Goal: Ask a question

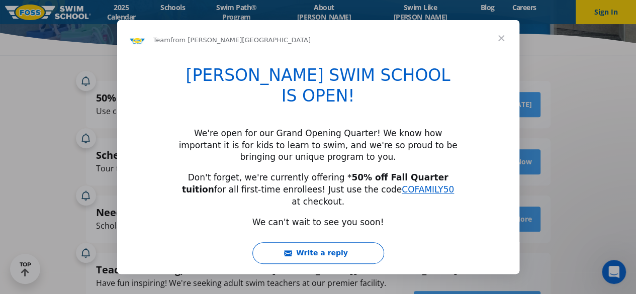
scroll to position [42, 0]
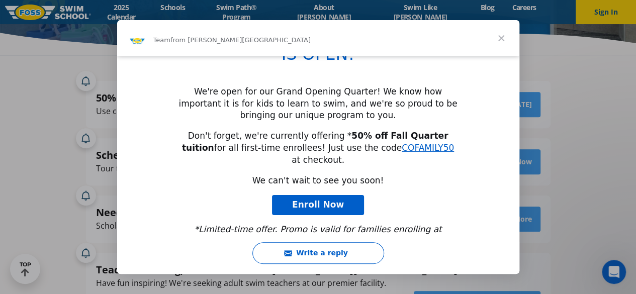
click at [505, 42] on span "Close" at bounding box center [501, 38] width 36 height 36
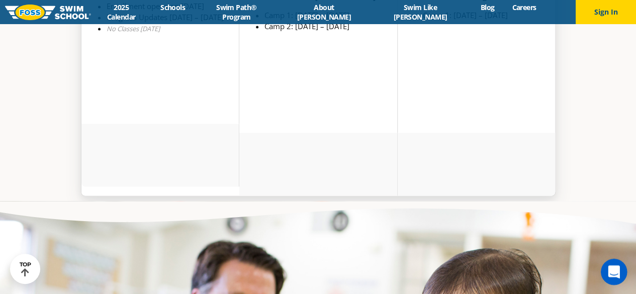
scroll to position [2714, 0]
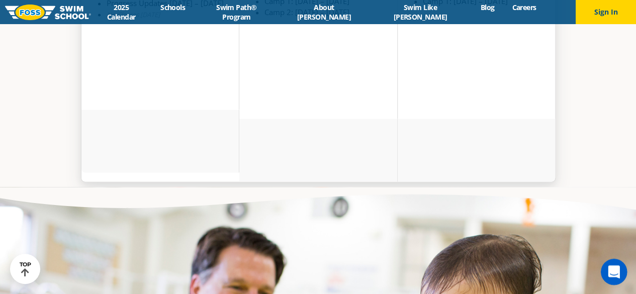
click at [612, 274] on icon "Open Intercom Messenger" at bounding box center [612, 270] width 17 height 17
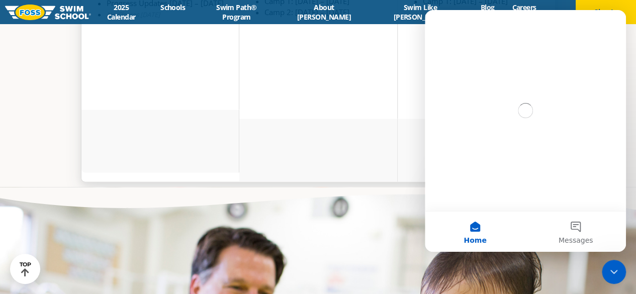
scroll to position [0, 0]
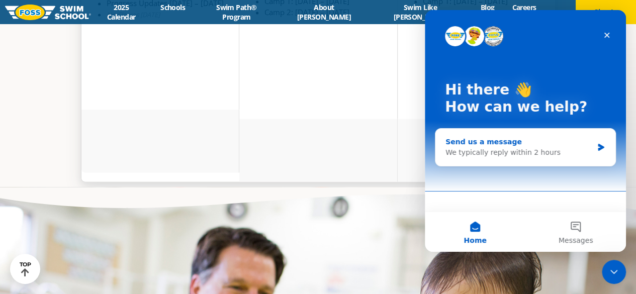
click at [492, 144] on div "Send us a message" at bounding box center [518, 142] width 147 height 11
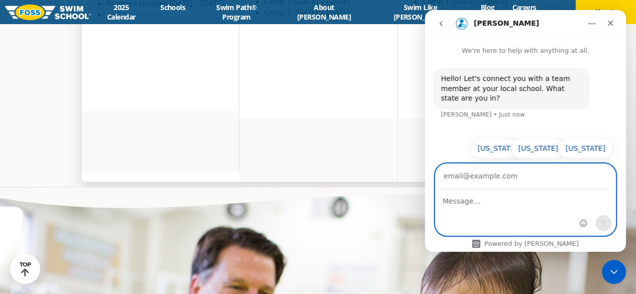
click at [466, 204] on textarea "Message…" at bounding box center [525, 198] width 180 height 17
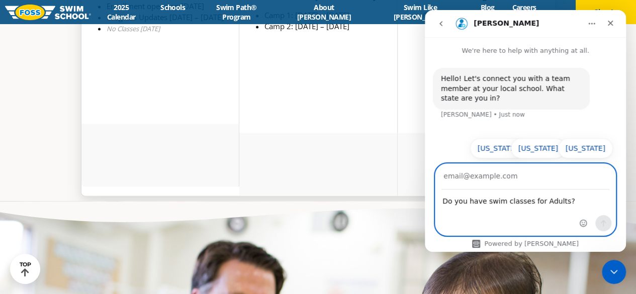
type textarea "Do you have swim classes for Adults?"
click at [487, 179] on input "Your email" at bounding box center [525, 177] width 168 height 26
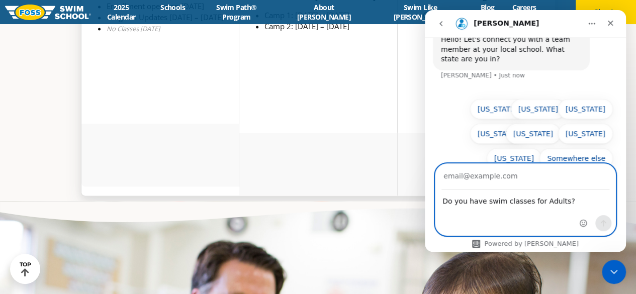
scroll to position [2714, 0]
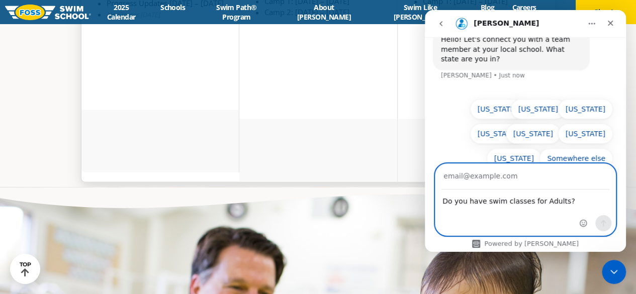
type input "[EMAIL_ADDRESS][DOMAIN_NAME]"
click at [601, 223] on icon "Send a message…" at bounding box center [604, 223] width 6 height 7
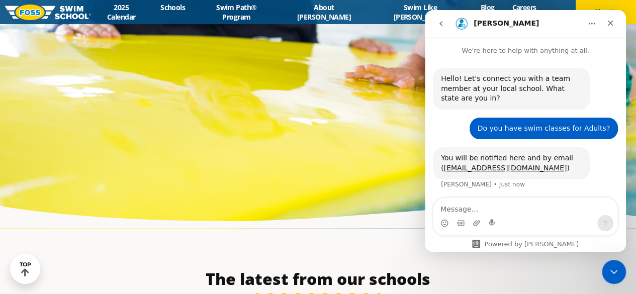
scroll to position [3065, 0]
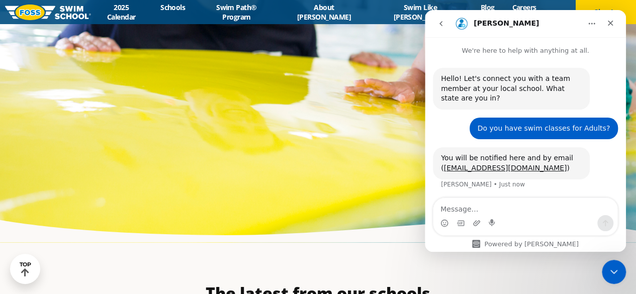
click at [593, 18] on button "Home" at bounding box center [591, 23] width 19 height 19
click at [380, 124] on div at bounding box center [318, 39] width 626 height 352
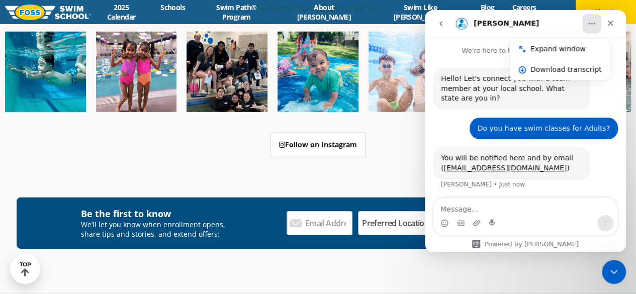
scroll to position [3568, 0]
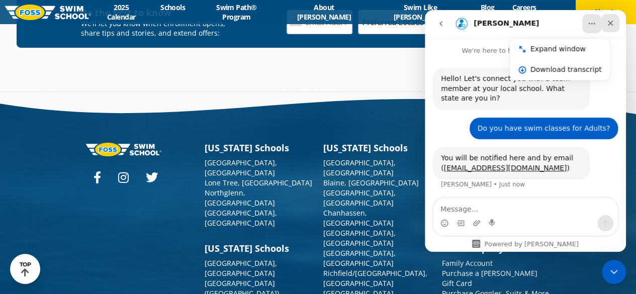
click at [612, 21] on icon "Close" at bounding box center [611, 24] width 6 height 6
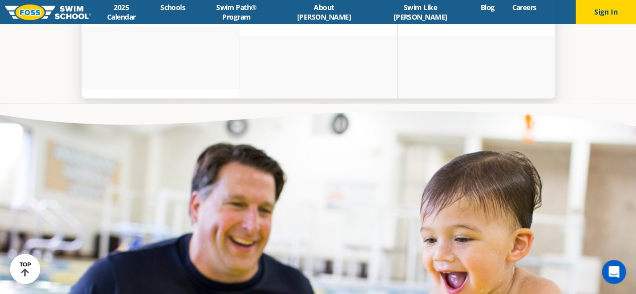
scroll to position [2783, 0]
